Goal: Information Seeking & Learning: Get advice/opinions

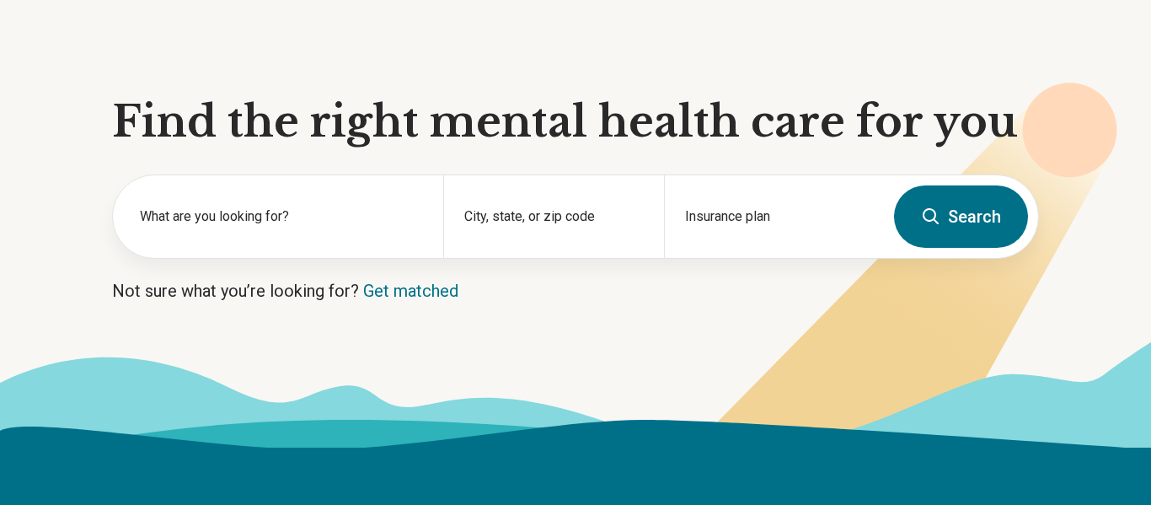
scroll to position [112, 0]
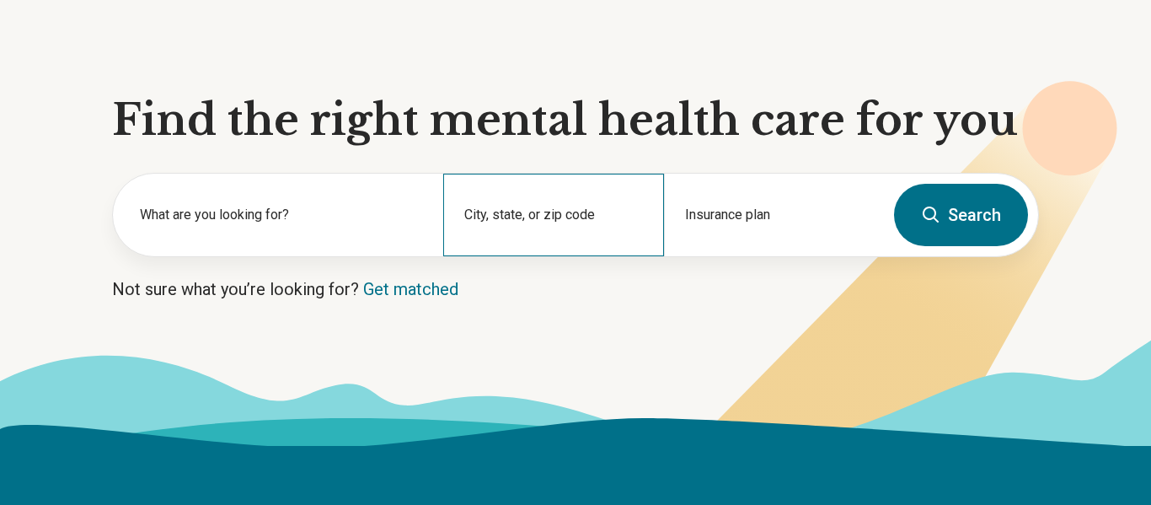
click at [523, 203] on div "City, state, or zip code" at bounding box center [553, 215] width 220 height 83
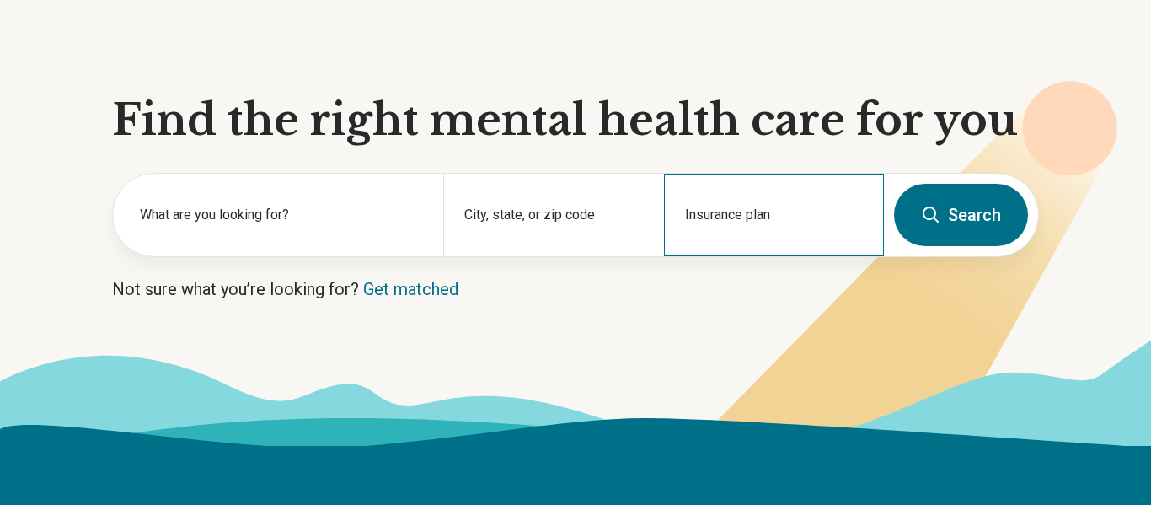
click at [705, 244] on div "Insurance plan" at bounding box center [774, 215] width 220 height 83
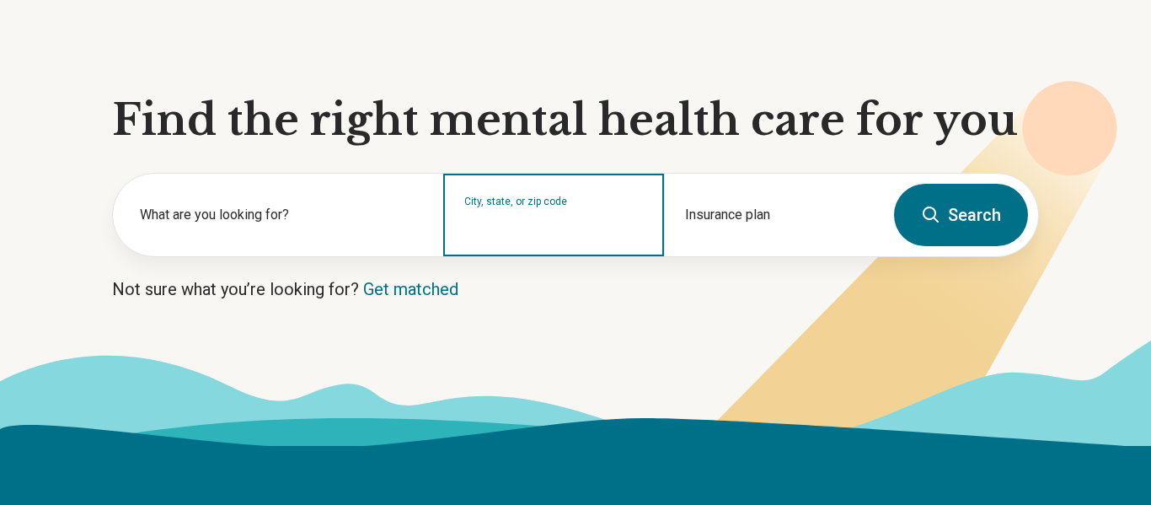
click at [487, 238] on div "City, state, or zip code" at bounding box center [553, 215] width 220 height 83
type input "*****"
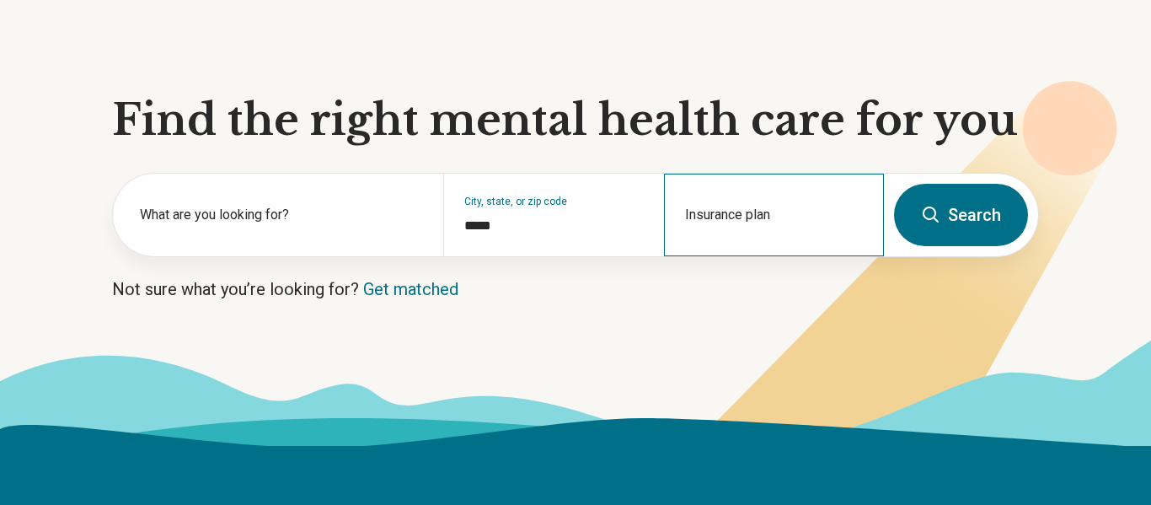
click at [778, 186] on div "Insurance plan" at bounding box center [774, 215] width 220 height 83
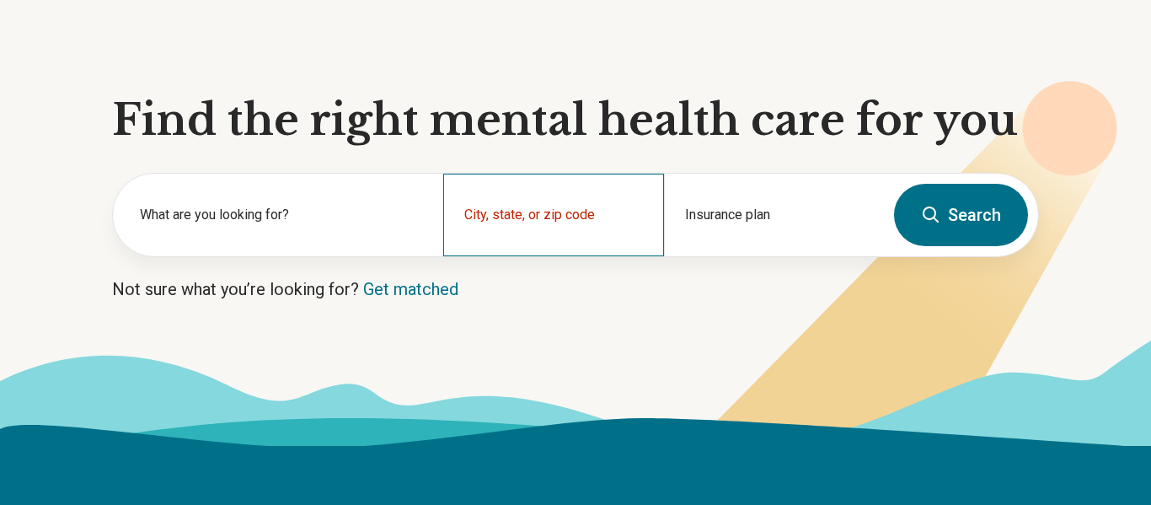
click at [580, 243] on div "City, state, or zip code" at bounding box center [553, 215] width 220 height 83
click at [415, 282] on link "Get matched" at bounding box center [410, 289] width 95 height 20
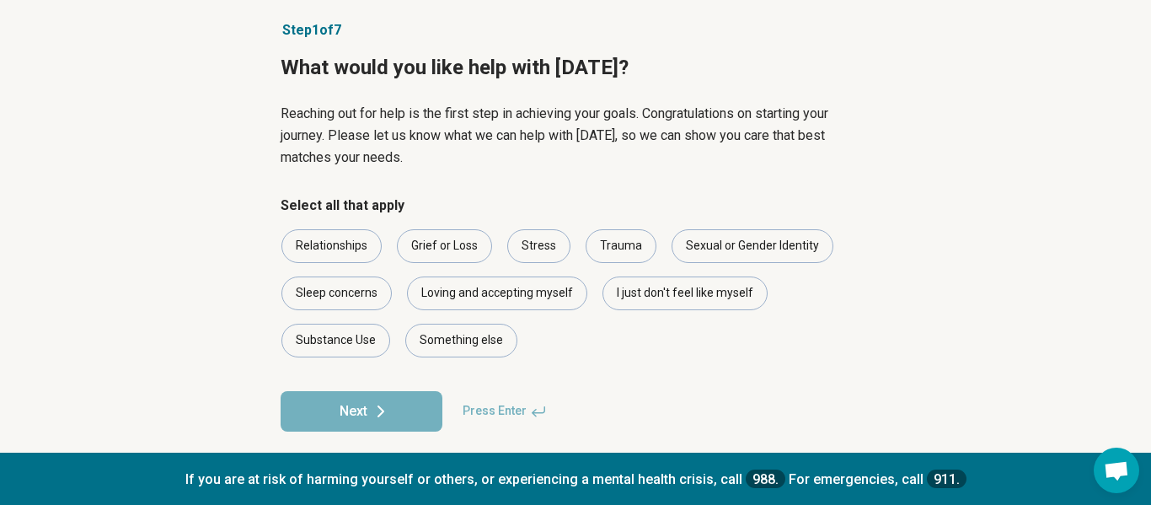
scroll to position [98, 0]
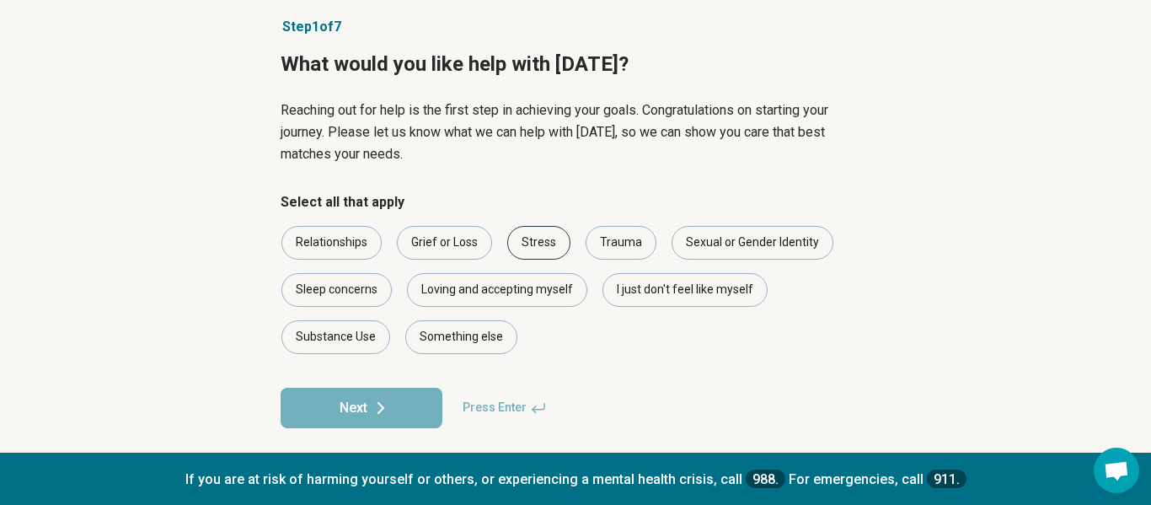
click at [535, 244] on div "Stress" at bounding box center [538, 243] width 63 height 34
click at [463, 348] on div "Something else" at bounding box center [461, 337] width 112 height 34
click at [436, 398] on button "Next" at bounding box center [362, 408] width 162 height 40
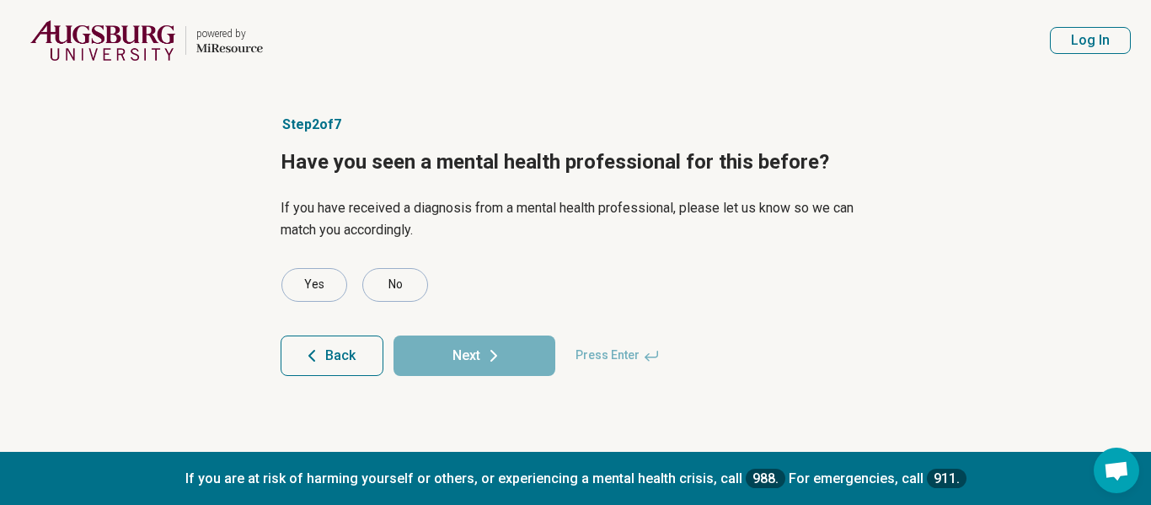
scroll to position [0, 0]
click at [417, 285] on div "No" at bounding box center [395, 285] width 66 height 34
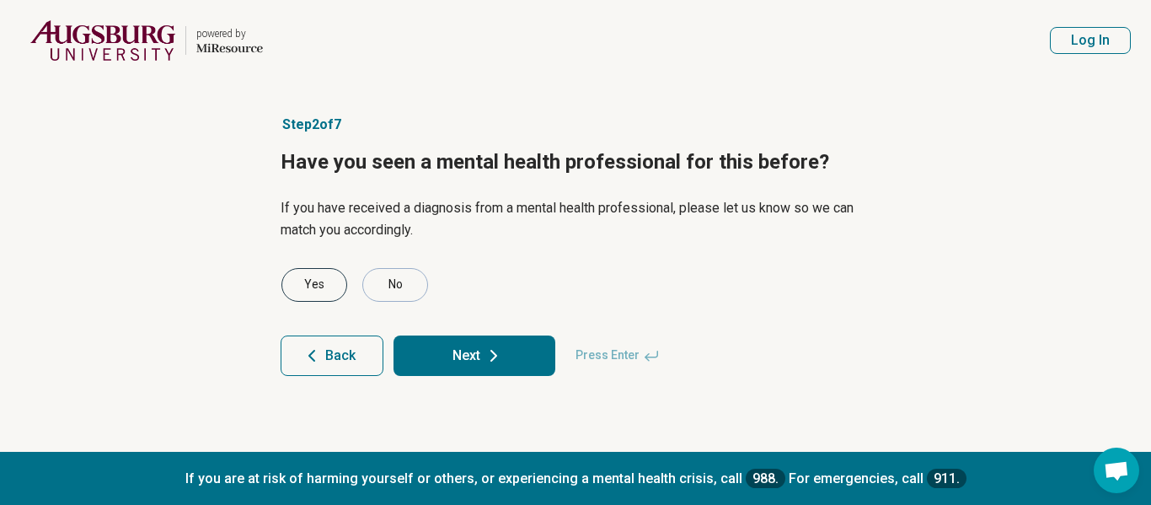
click at [329, 299] on div "Yes" at bounding box center [314, 285] width 66 height 34
click at [441, 354] on button "Next" at bounding box center [474, 355] width 162 height 40
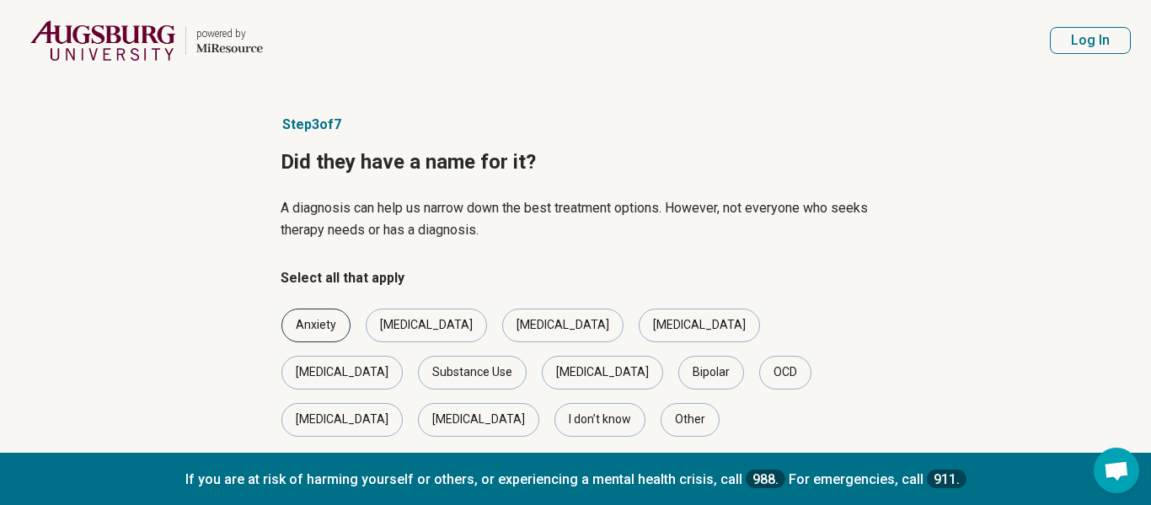
click at [297, 334] on div "Anxiety" at bounding box center [315, 325] width 69 height 34
click at [381, 319] on div "[MEDICAL_DATA]" at bounding box center [426, 325] width 121 height 34
click at [542, 373] on div "Self-harm" at bounding box center [602, 373] width 121 height 34
click at [399, 313] on div "[MEDICAL_DATA]" at bounding box center [426, 325] width 121 height 34
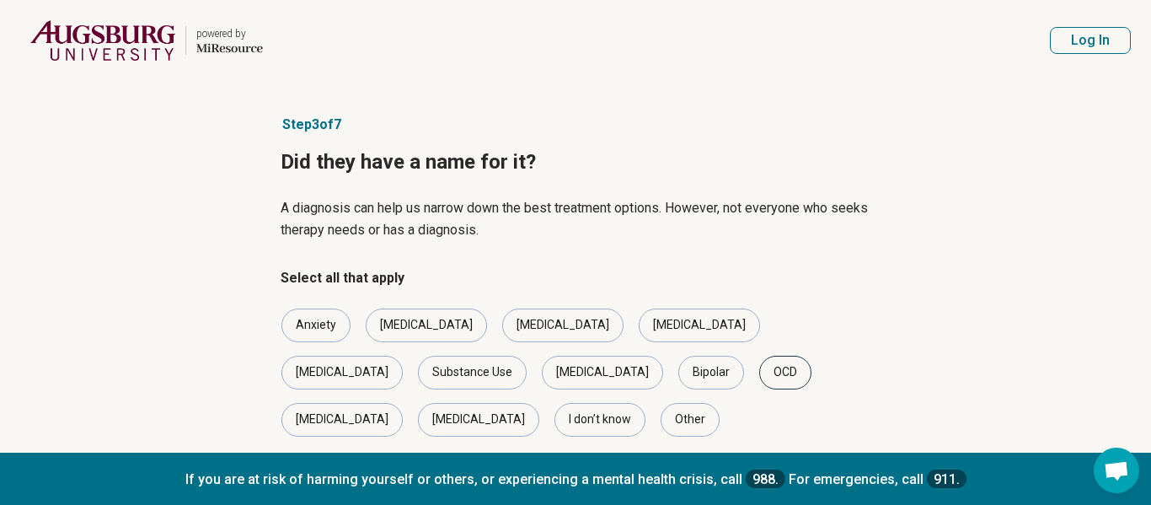
click at [759, 373] on div "OCD" at bounding box center [785, 373] width 52 height 34
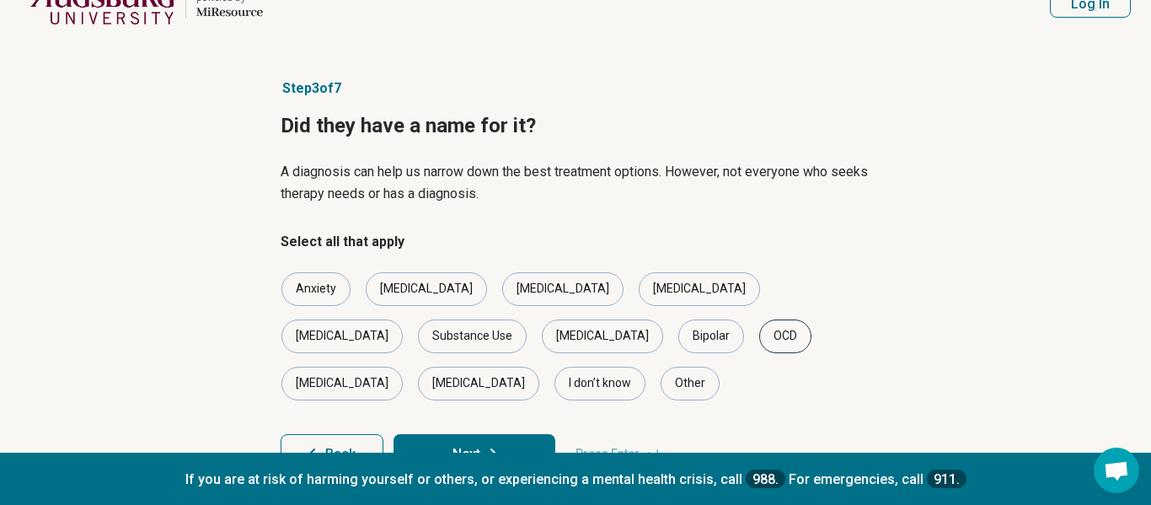
scroll to position [35, 0]
click at [517, 435] on button "Next" at bounding box center [474, 455] width 162 height 40
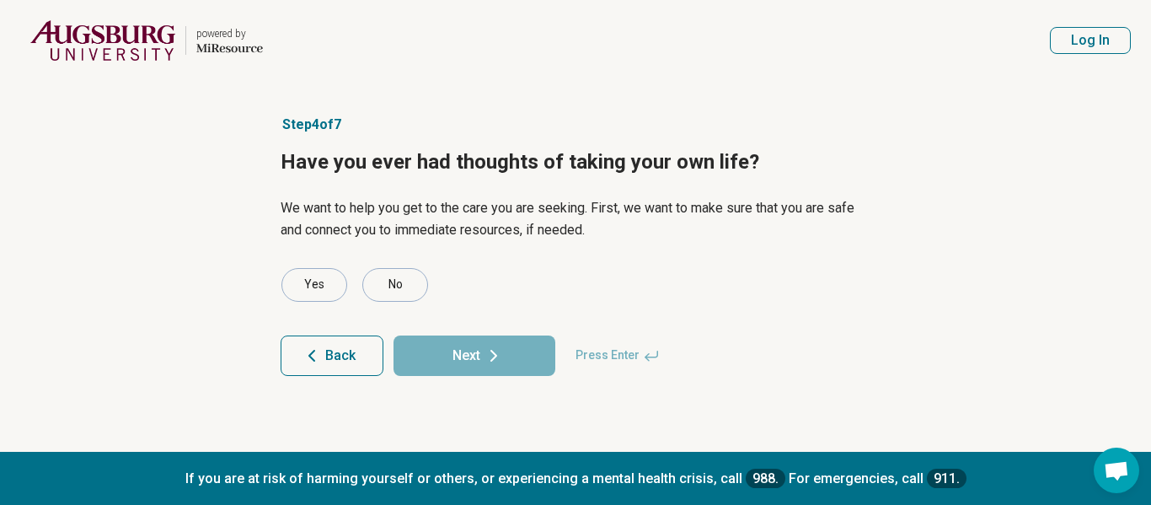
scroll to position [0, 0]
click at [329, 282] on div "Yes" at bounding box center [314, 285] width 66 height 34
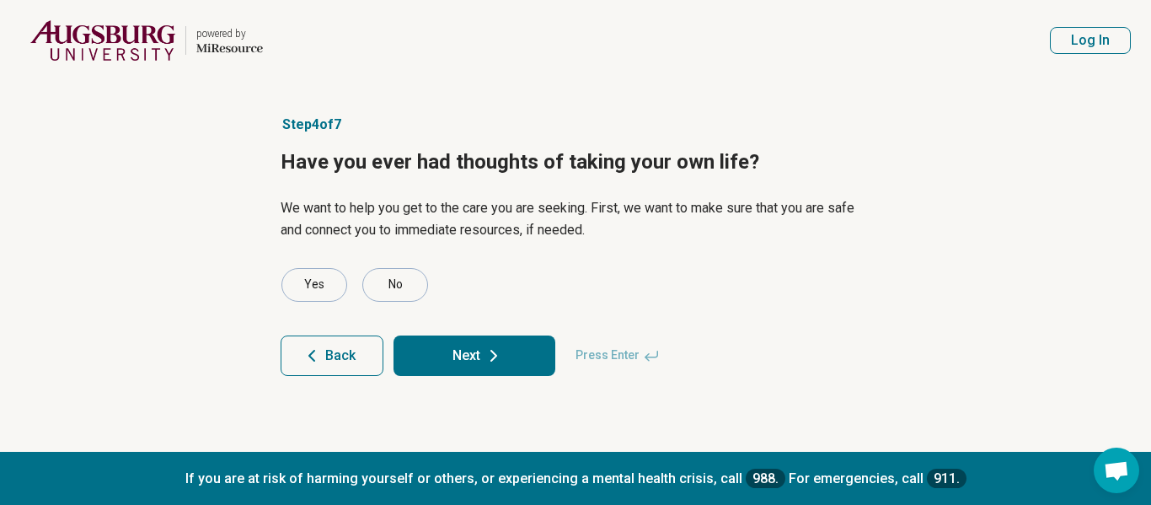
click at [457, 339] on button "Next" at bounding box center [474, 355] width 162 height 40
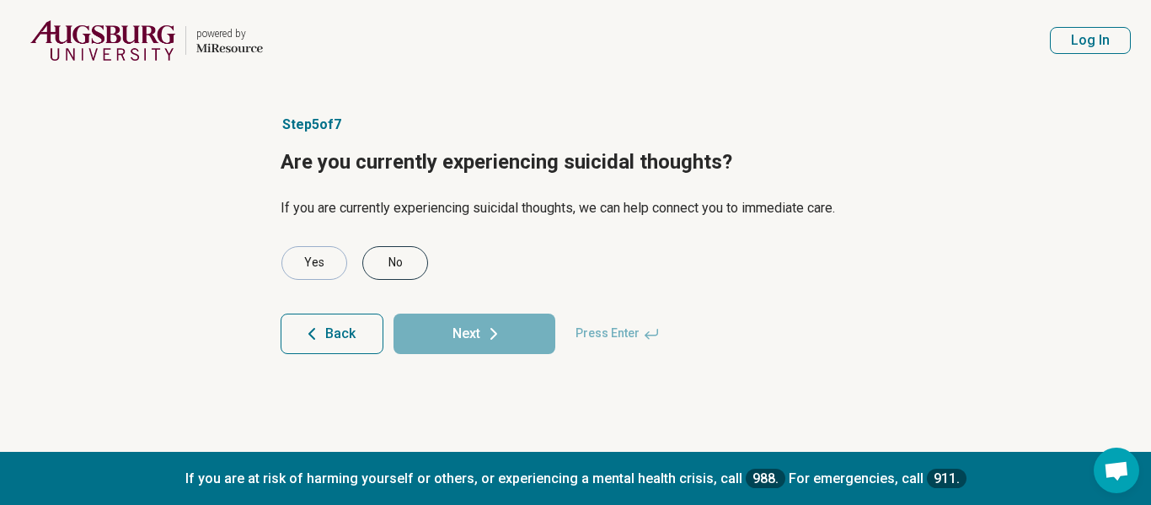
click at [400, 259] on div "No" at bounding box center [395, 263] width 66 height 34
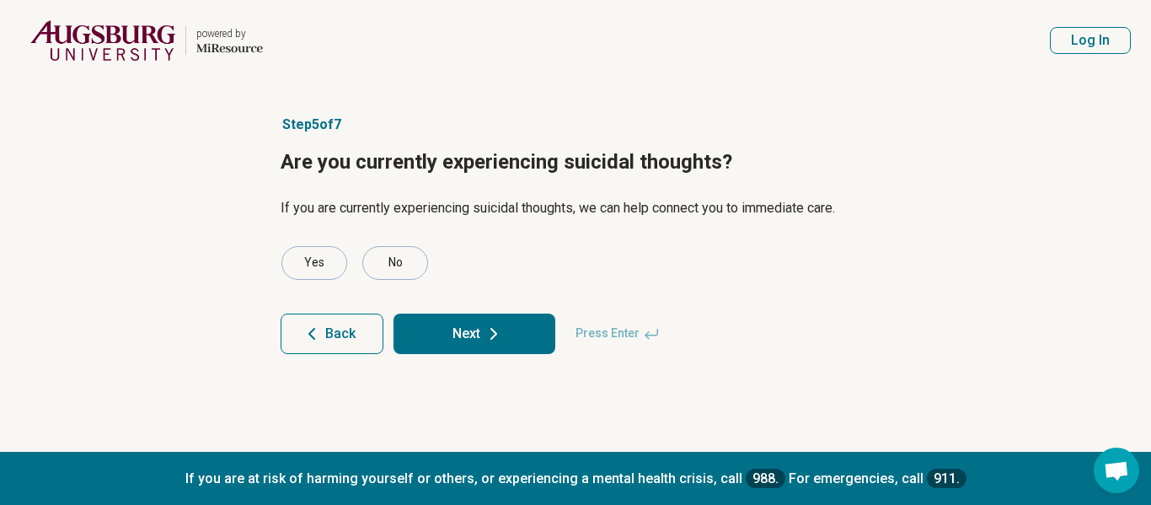
click at [476, 334] on button "Next" at bounding box center [474, 333] width 162 height 40
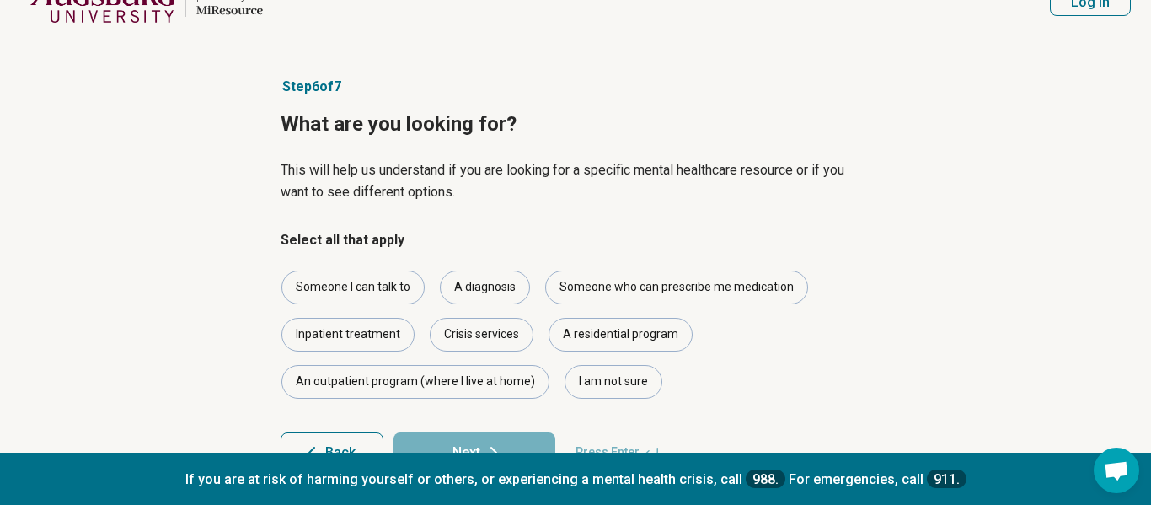
scroll to position [41, 0]
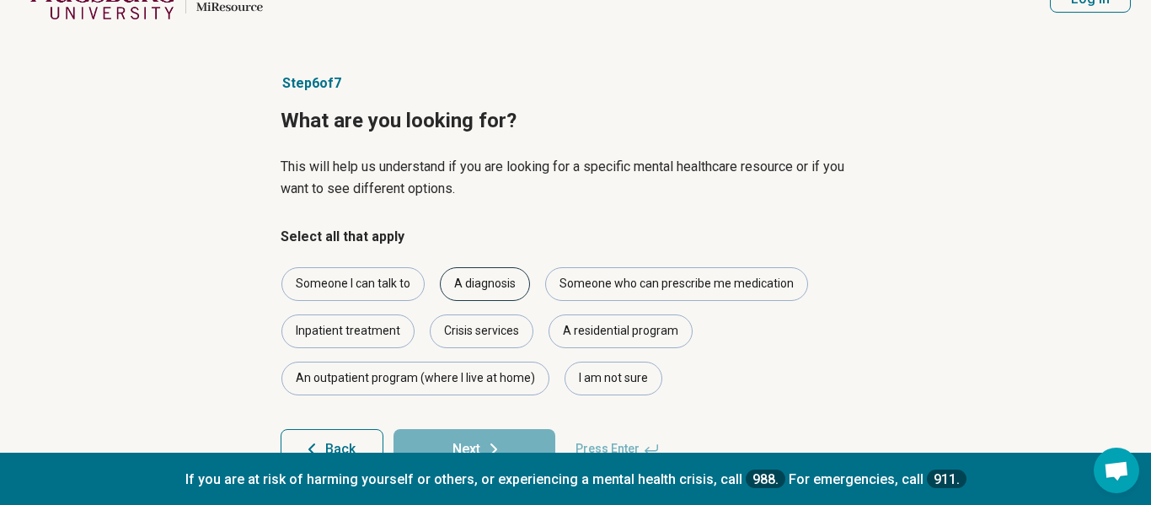
click at [456, 279] on div "A diagnosis" at bounding box center [485, 284] width 90 height 34
click at [596, 294] on div "Someone who can prescribe me medication" at bounding box center [676, 284] width 263 height 34
click at [365, 293] on div "Someone I can talk to" at bounding box center [352, 284] width 143 height 34
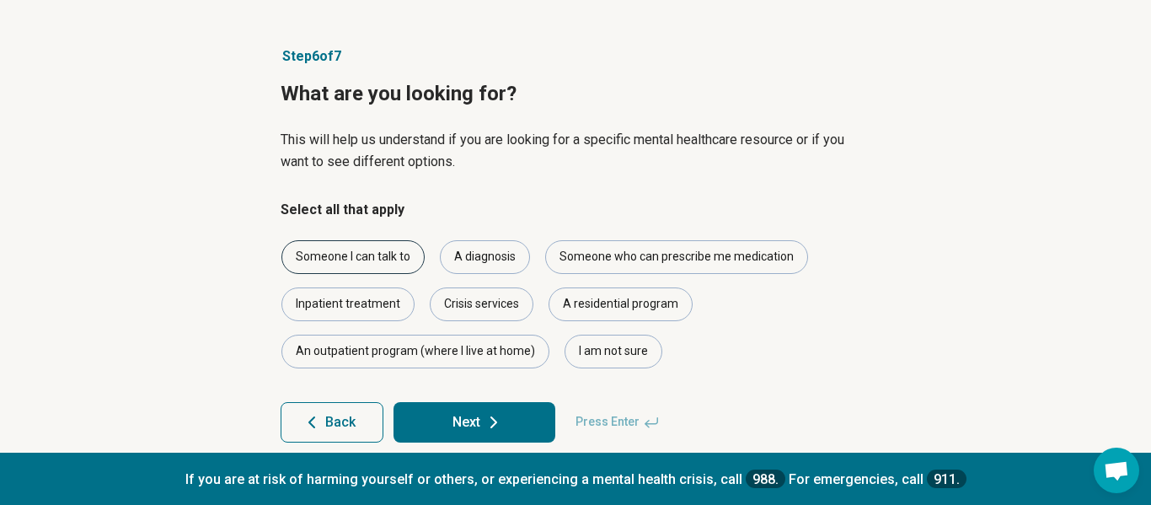
scroll to position [90, 0]
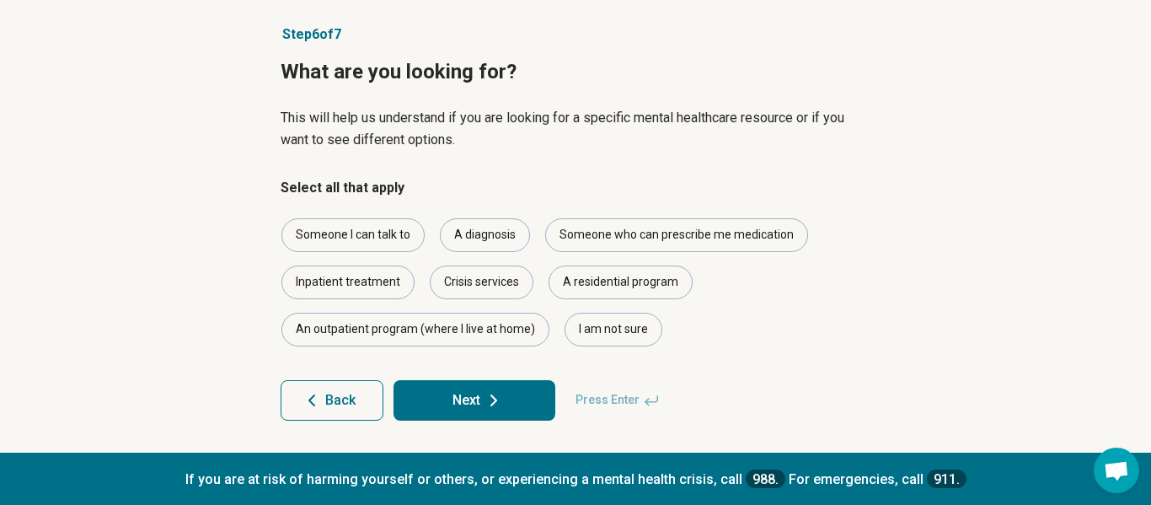
click at [516, 384] on button "Next" at bounding box center [474, 400] width 162 height 40
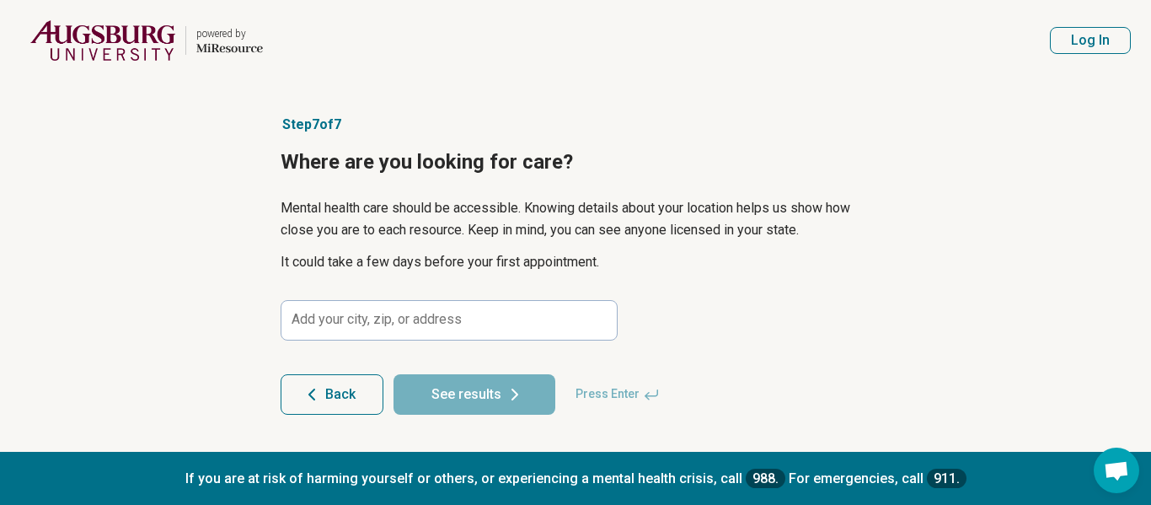
scroll to position [0, 0]
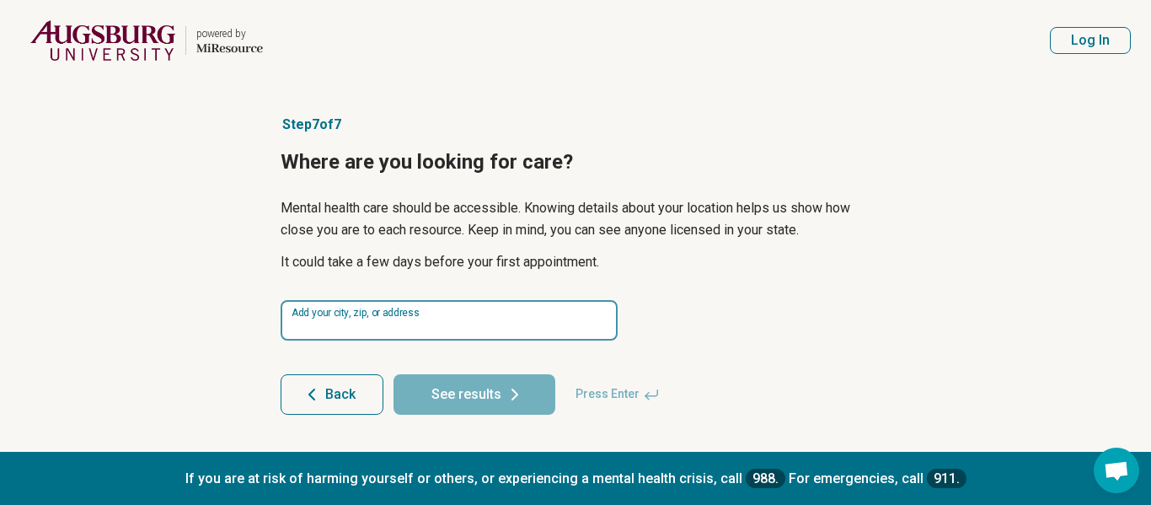
click at [509, 332] on input at bounding box center [449, 320] width 337 height 40
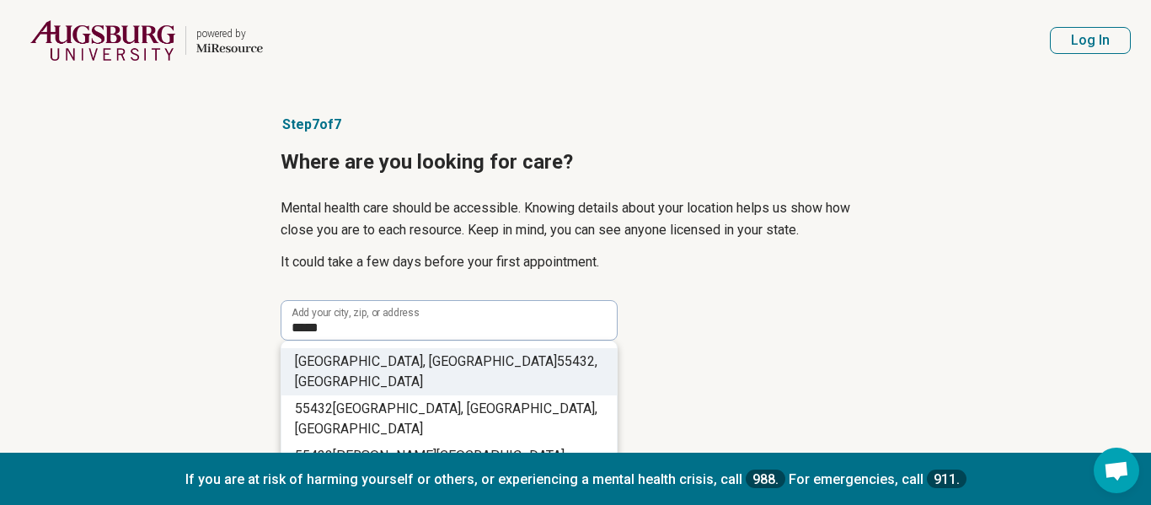
click at [507, 362] on li "Spring Lake Park, MN 55432 , USA" at bounding box center [448, 371] width 335 height 47
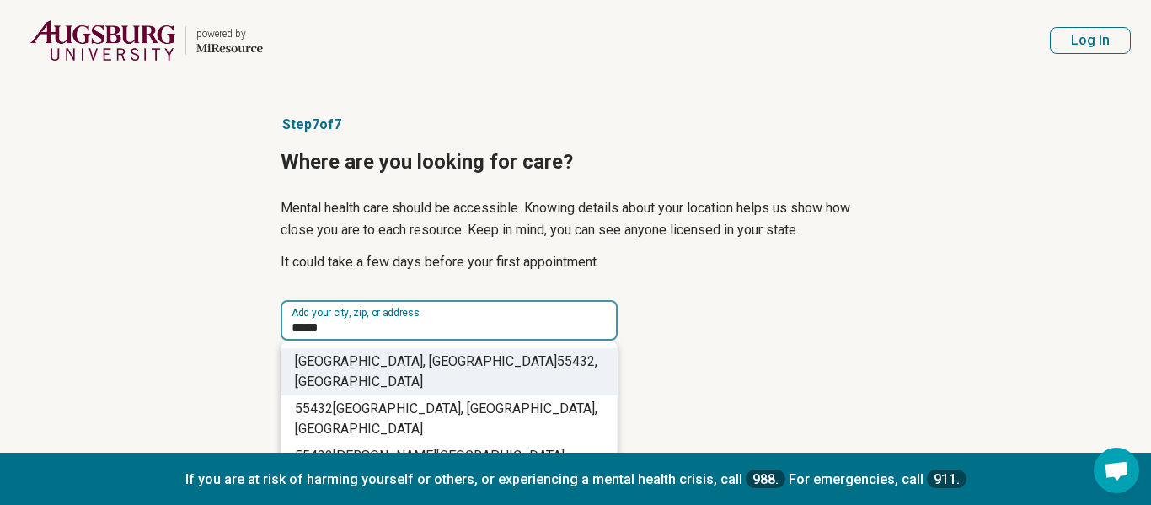
type input "**********"
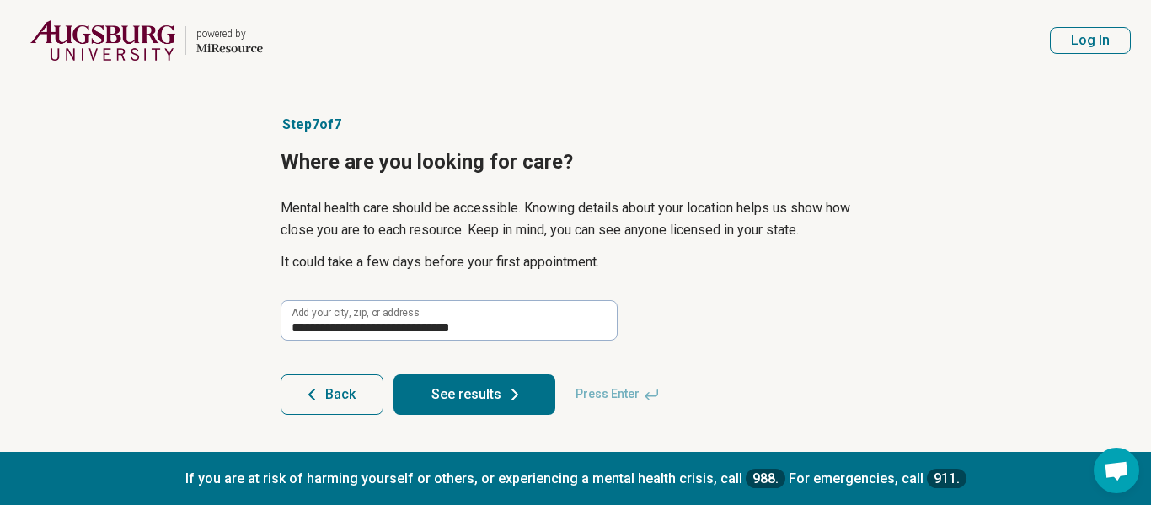
click at [499, 375] on button "See results" at bounding box center [474, 394] width 162 height 40
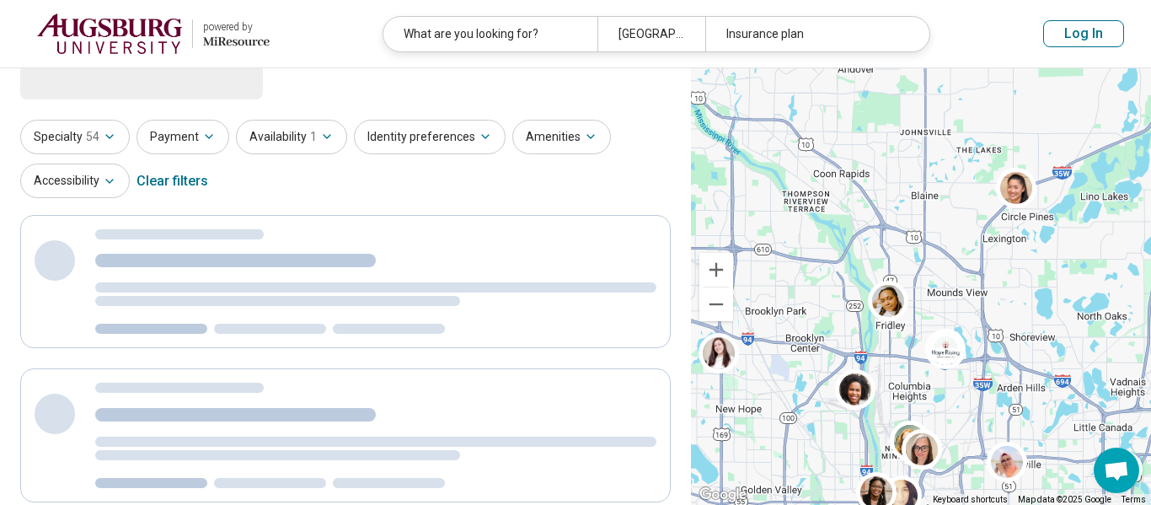
select select "***"
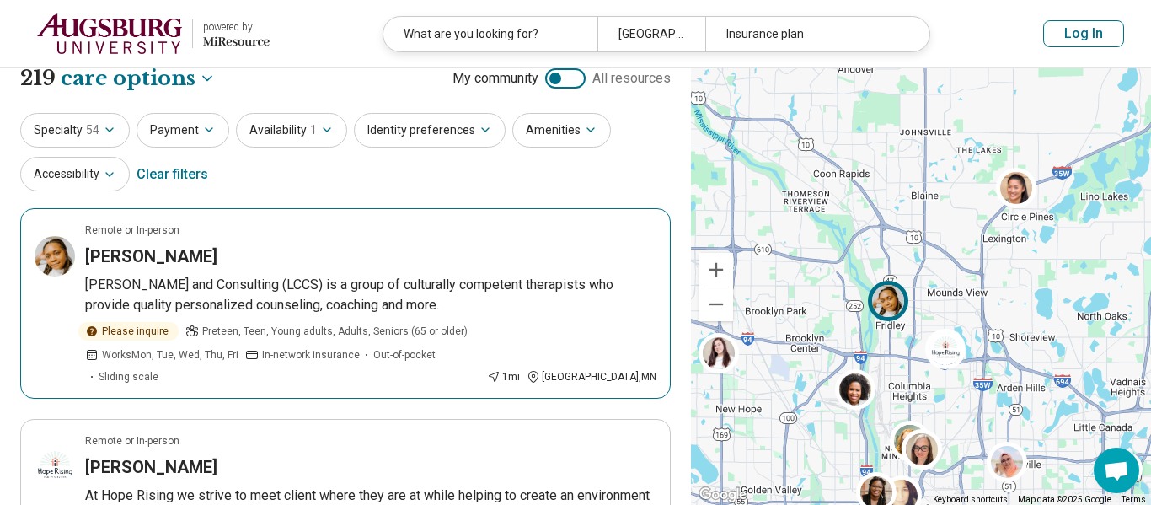
scroll to position [19, 0]
click at [230, 286] on p "[PERSON_NAME] and Consulting (LCCS) is a group of culturally competent therapis…" at bounding box center [370, 293] width 571 height 40
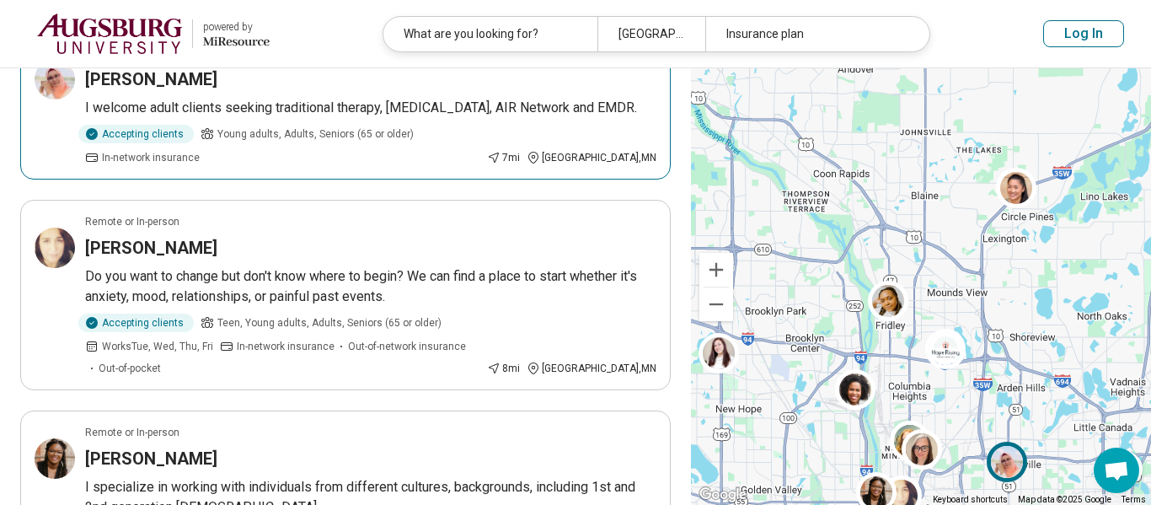
scroll to position [1395, 0]
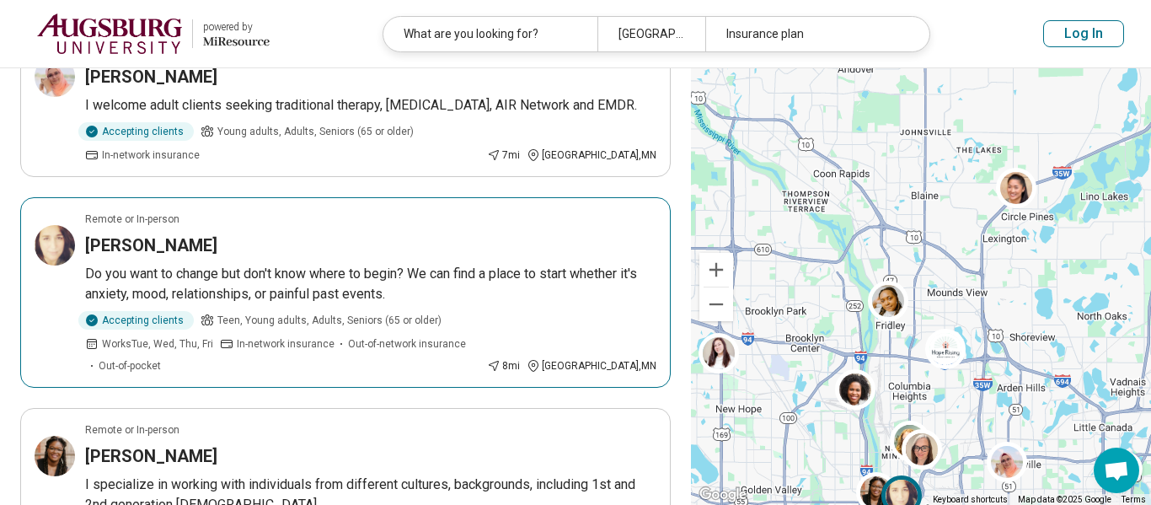
click at [481, 242] on article "Remote or In-person Nicole Heffron Do you want to change but don't know where t…" at bounding box center [345, 292] width 650 height 190
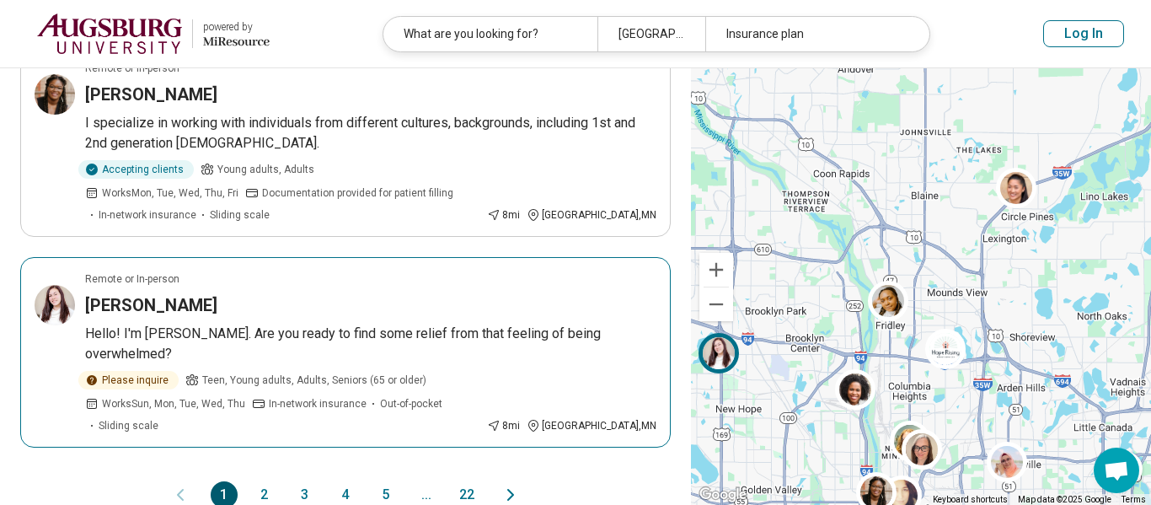
scroll to position [1773, 0]
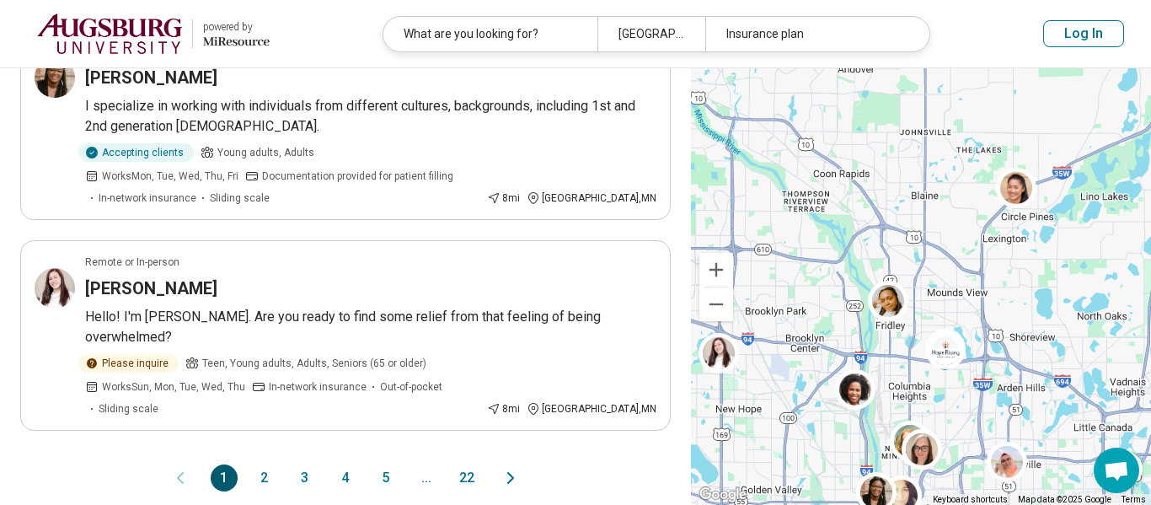
click at [262, 464] on button "2" at bounding box center [264, 477] width 27 height 27
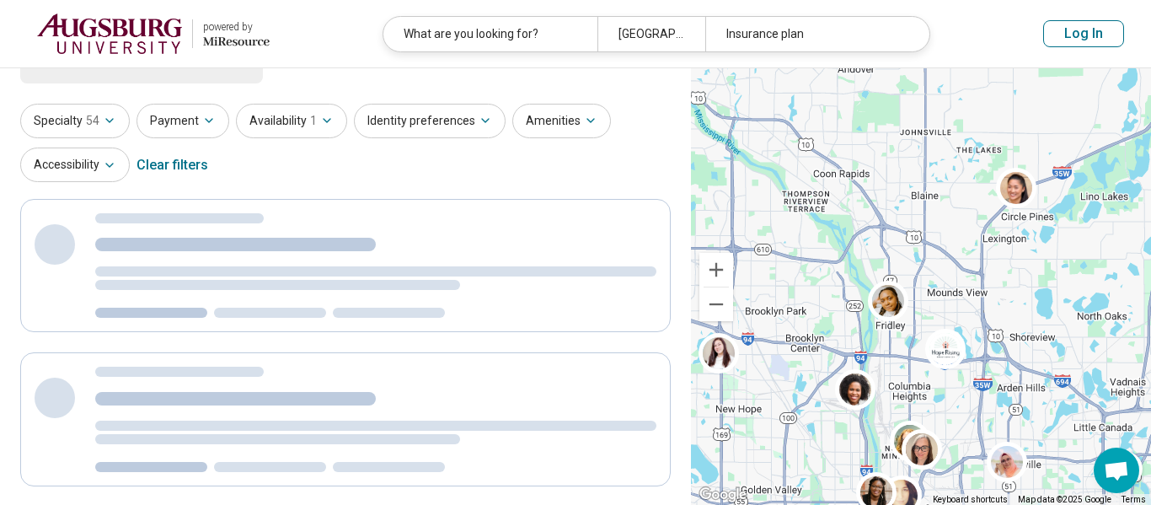
scroll to position [0, 0]
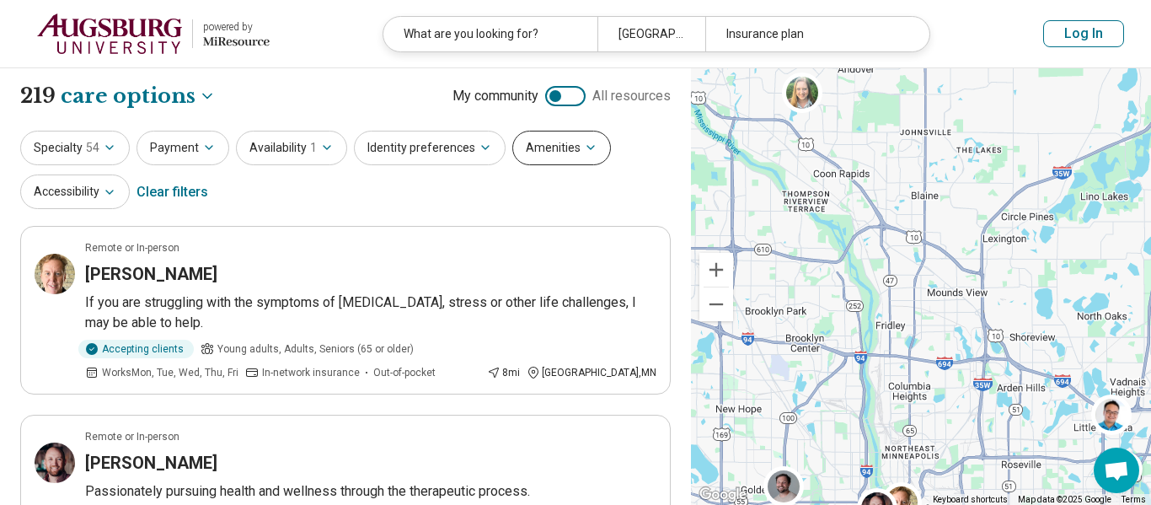
click at [559, 133] on button "Amenities" at bounding box center [561, 148] width 99 height 35
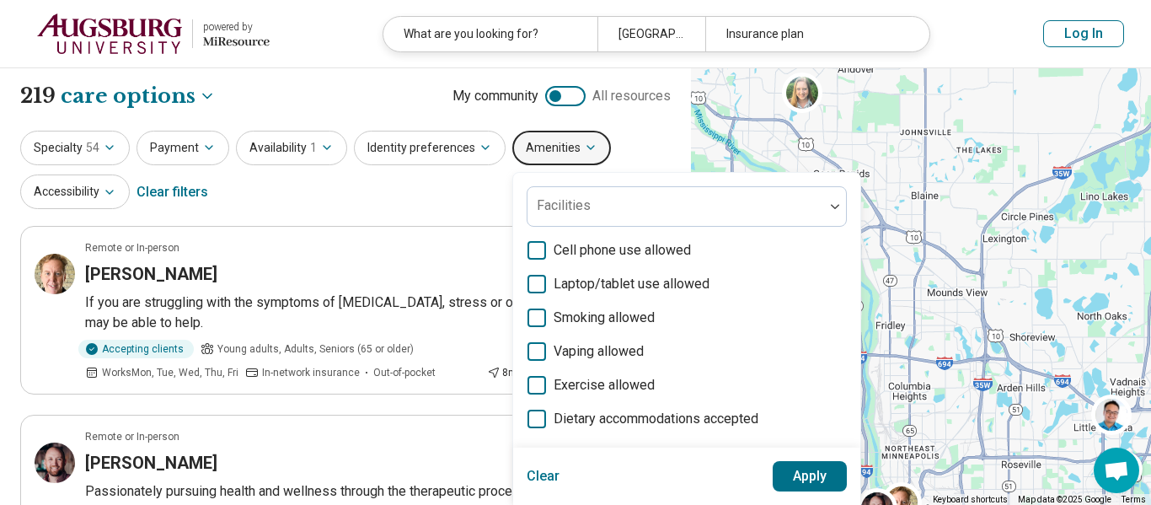
click at [489, 201] on div "Specialty 54 Payment Availability 1 Identity preferences Amenities Facilities C…" at bounding box center [345, 172] width 650 height 82
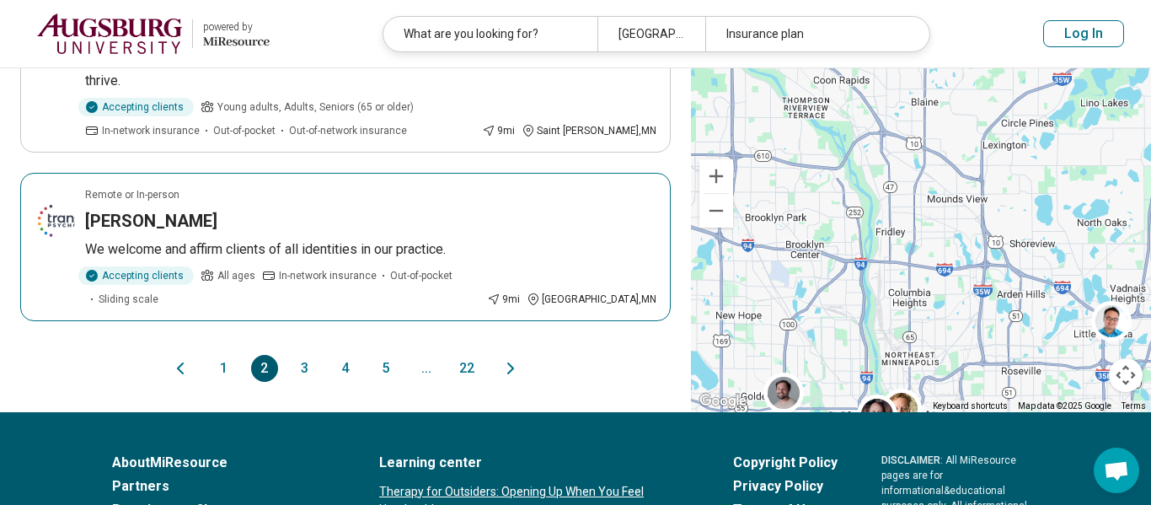
scroll to position [1754, 0]
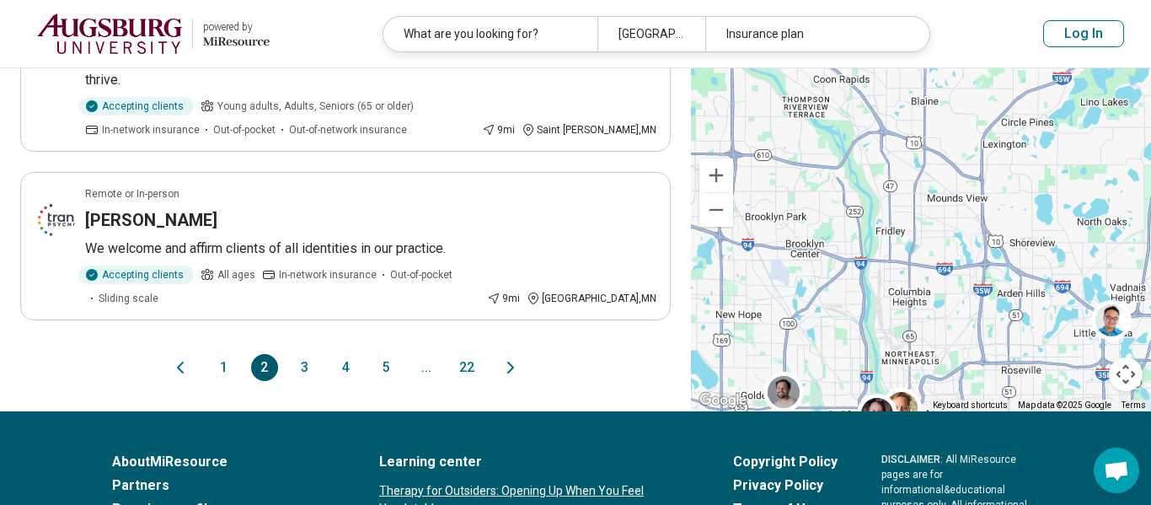
click at [298, 354] on button "3" at bounding box center [305, 367] width 27 height 27
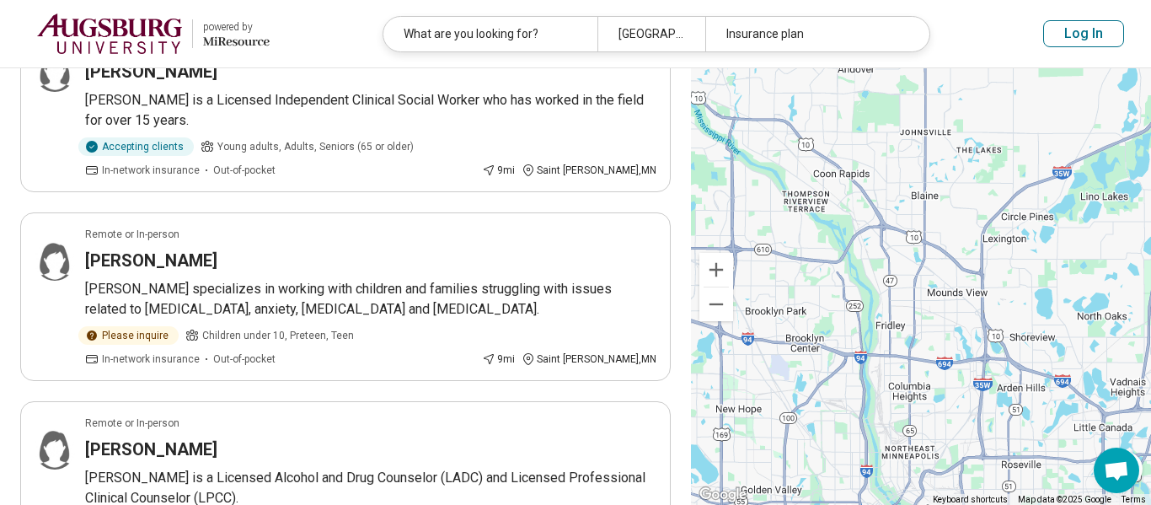
scroll to position [768, 0]
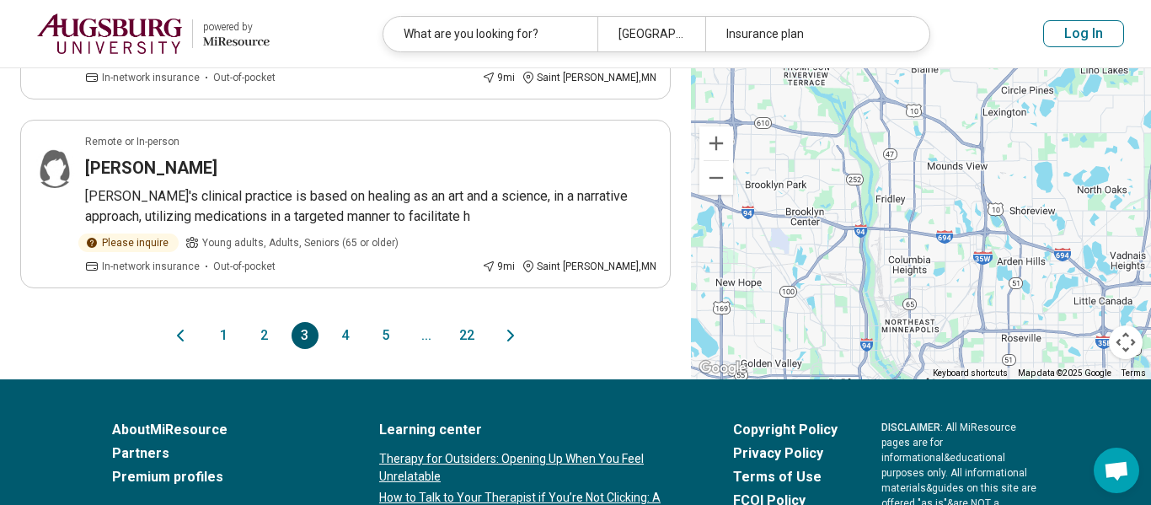
click at [340, 333] on button "4" at bounding box center [345, 335] width 27 height 27
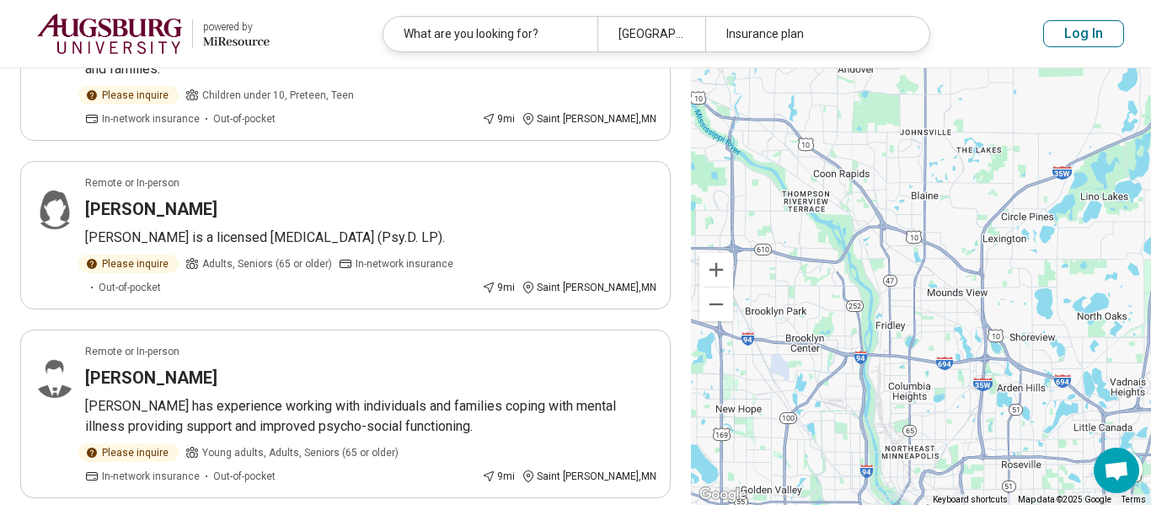
scroll to position [423, 0]
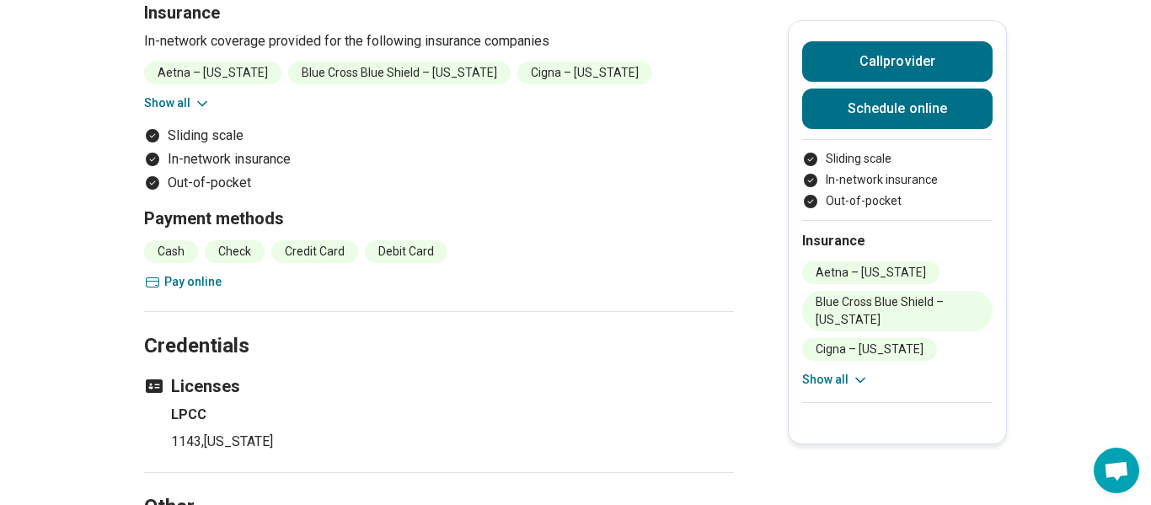
scroll to position [1535, 0]
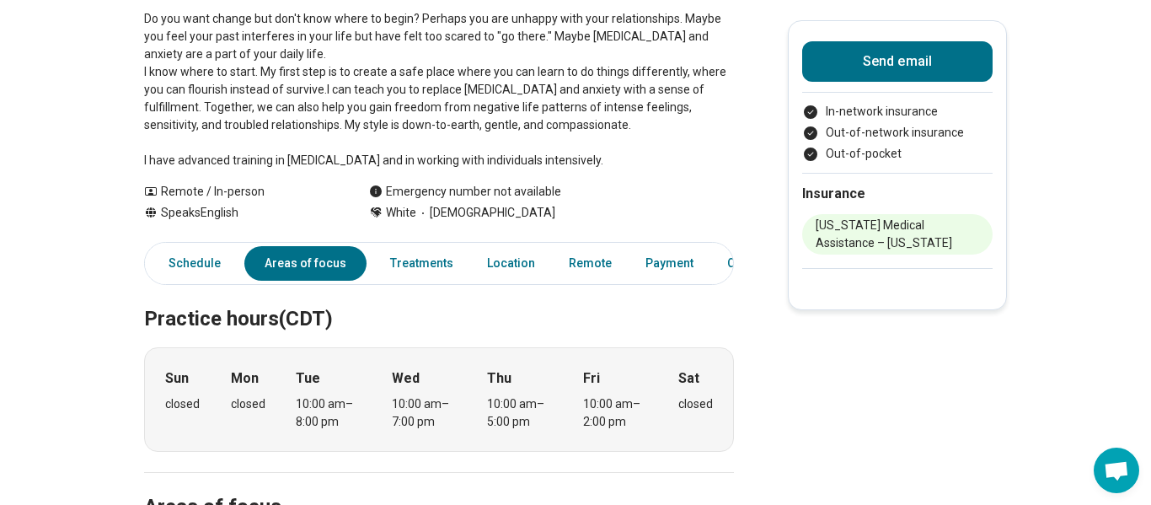
scroll to position [256, 0]
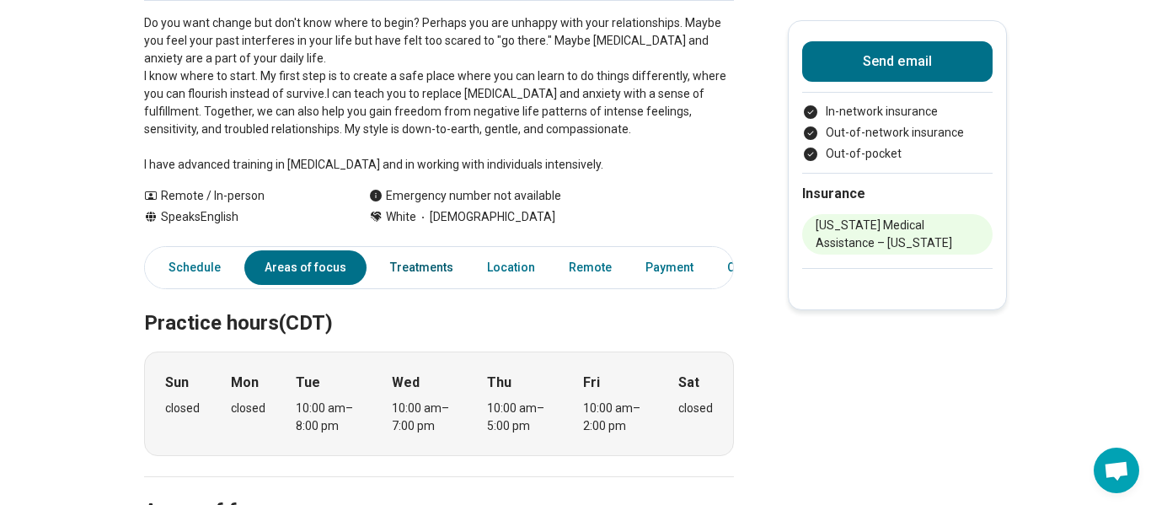
click at [383, 275] on link "Treatments" at bounding box center [421, 267] width 83 height 35
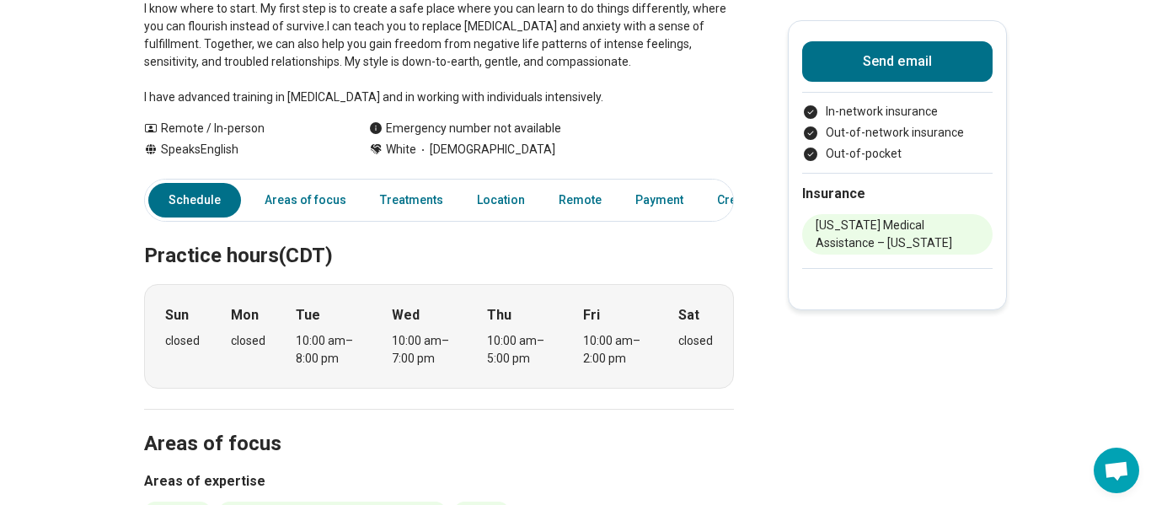
scroll to position [292, 0]
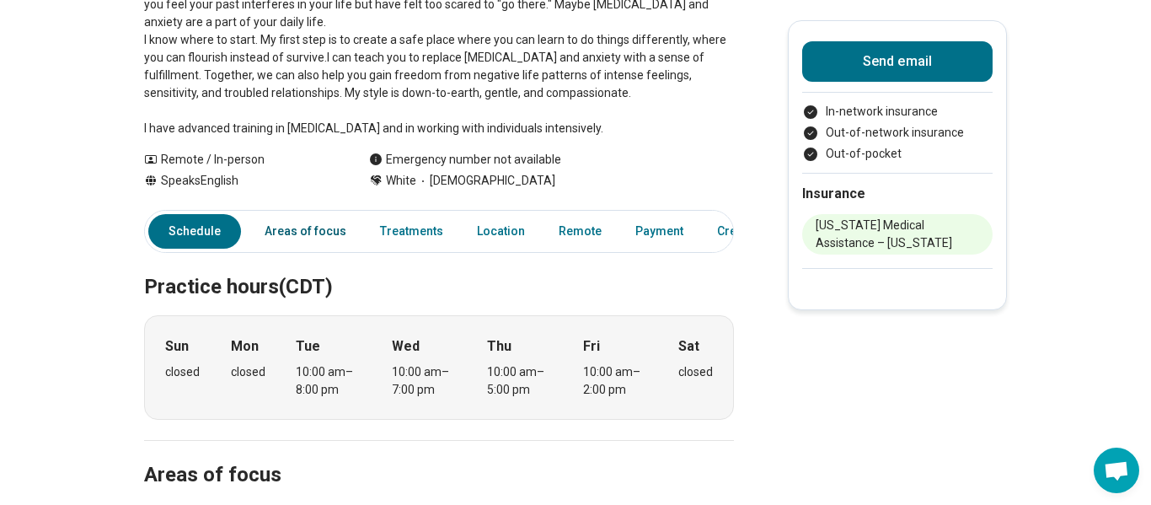
click at [317, 230] on link "Areas of focus" at bounding box center [305, 231] width 102 height 35
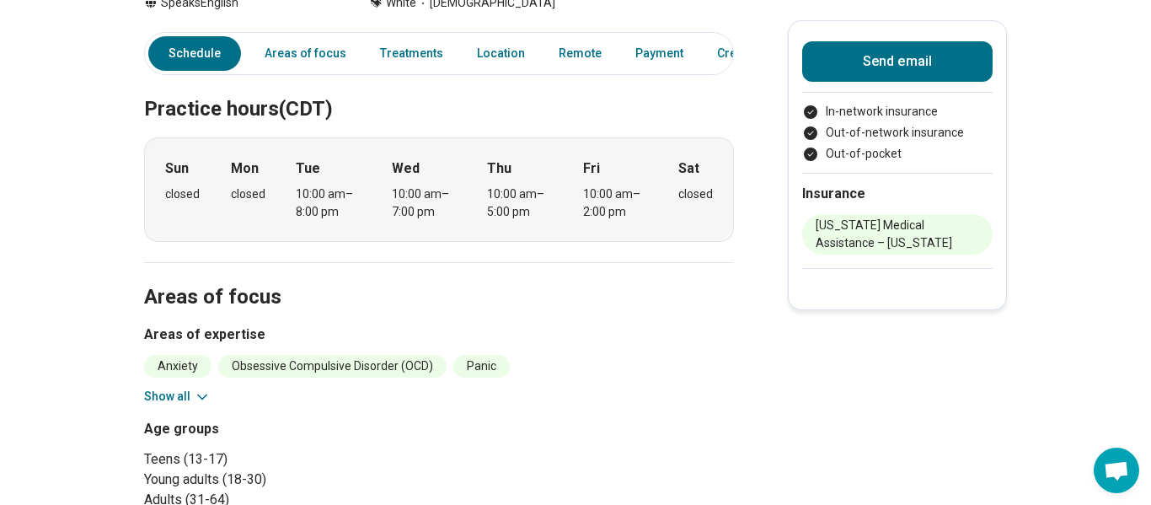
scroll to position [472, 0]
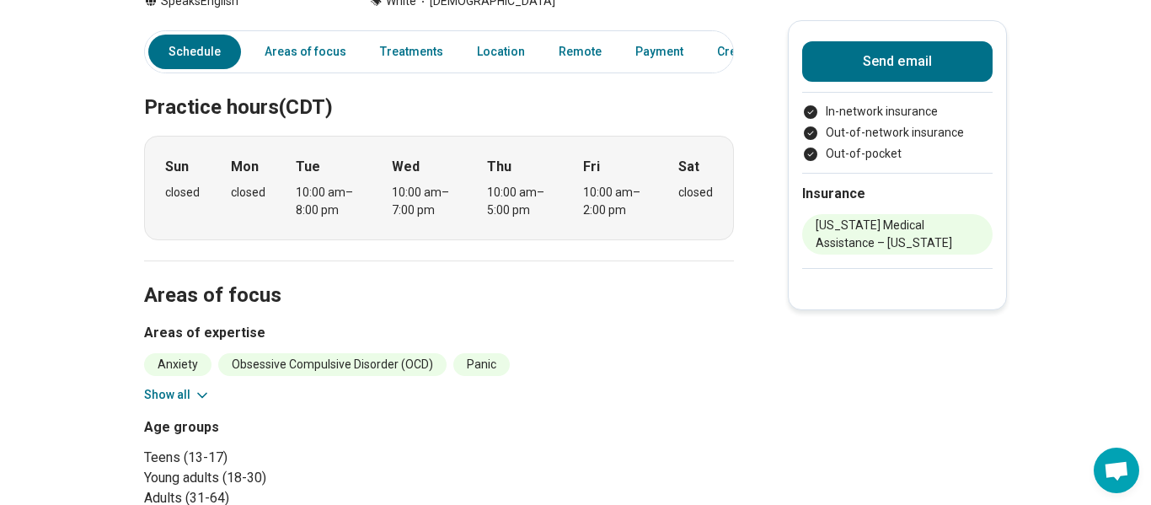
click at [185, 387] on button "Show all" at bounding box center [177, 395] width 67 height 18
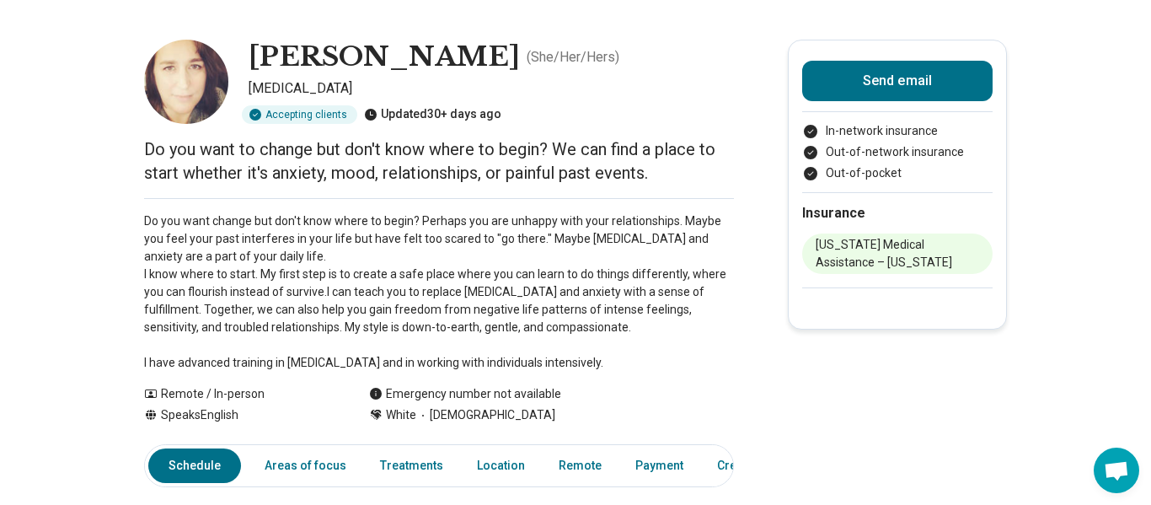
scroll to position [55, 0]
